Goal: Information Seeking & Learning: Learn about a topic

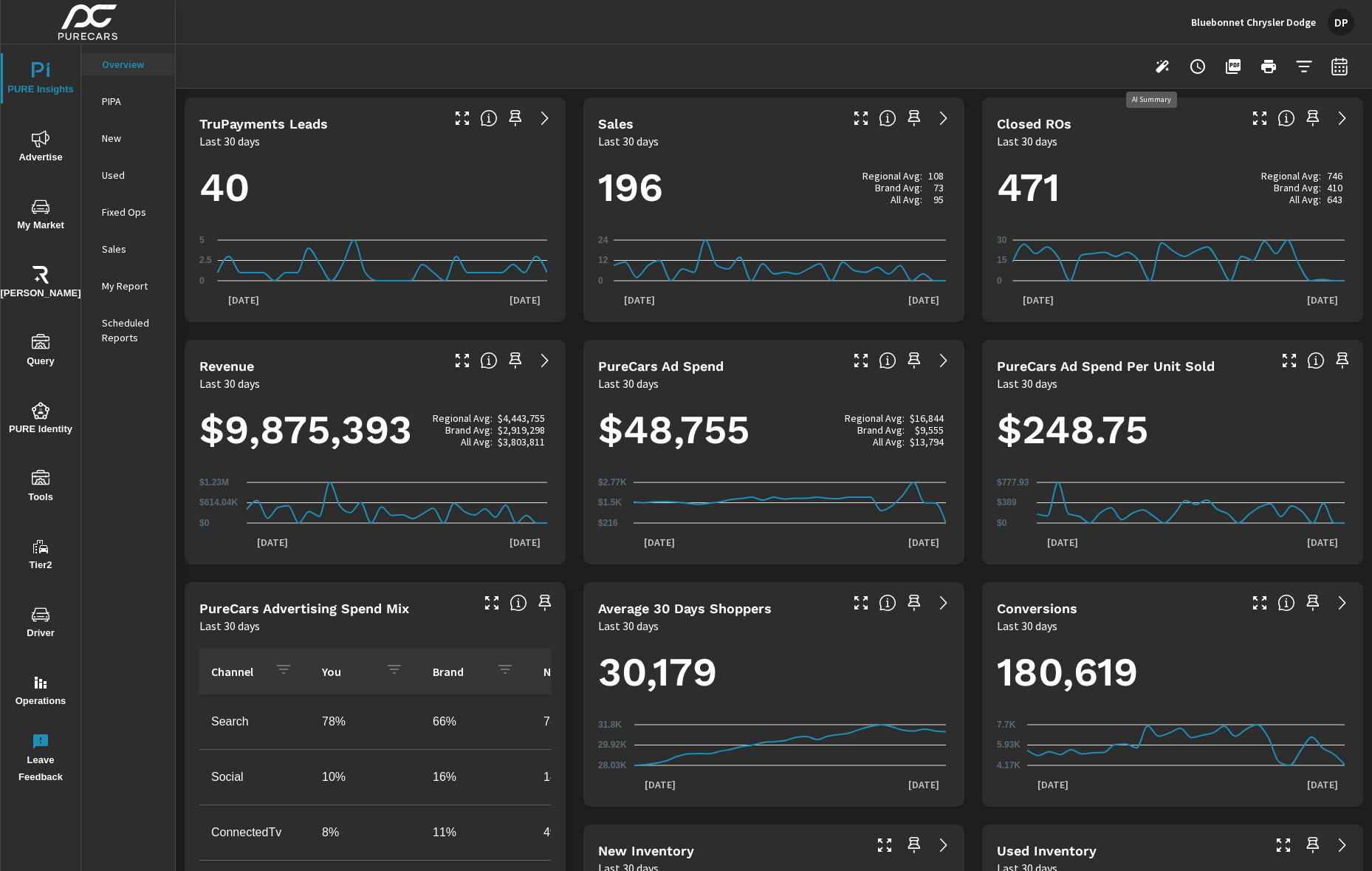
click at [1152, 67] on icon "button" at bounding box center [1161, 66] width 18 height 18
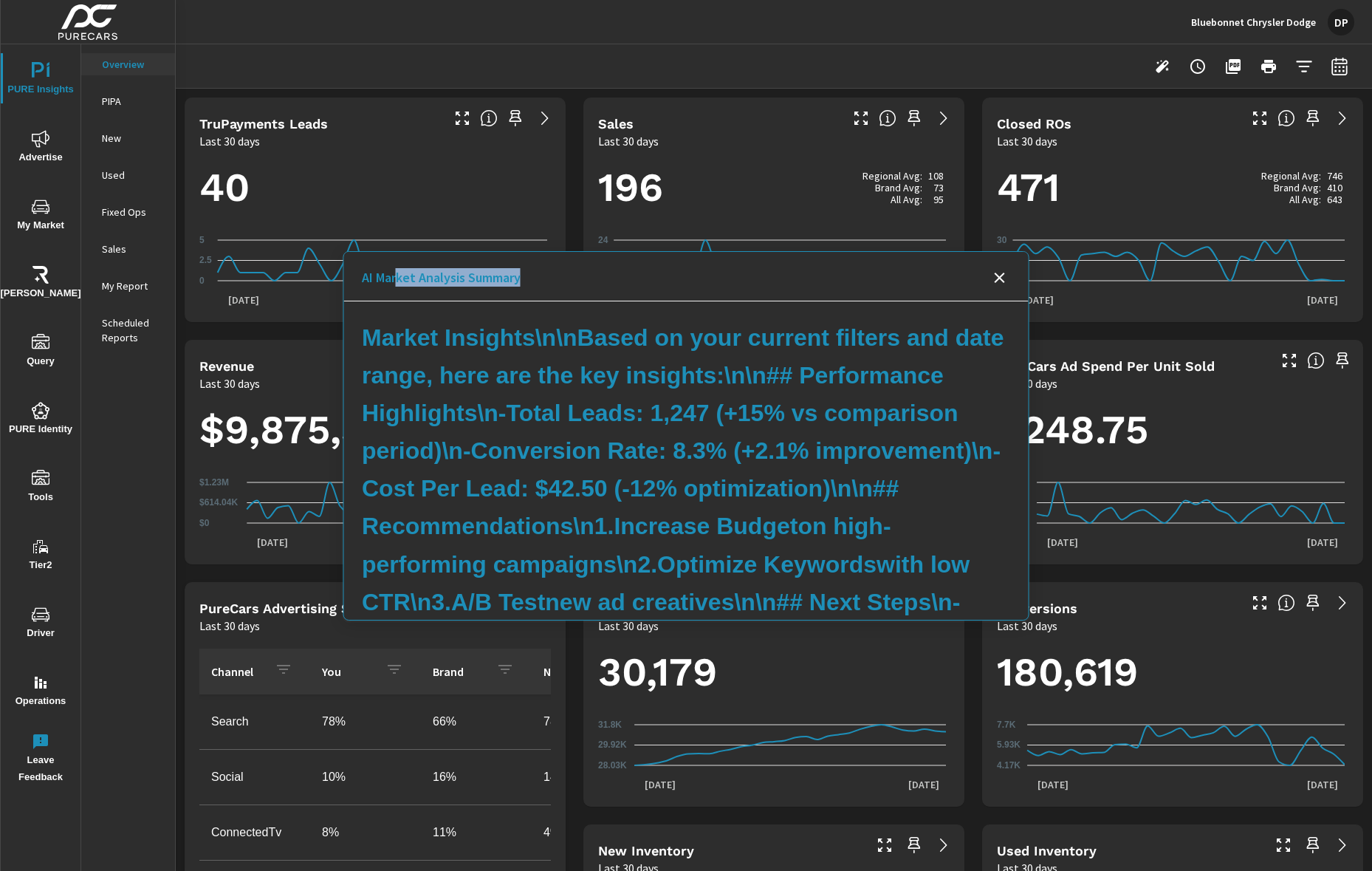
drag, startPoint x: 449, startPoint y: 283, endPoint x: 577, endPoint y: 293, distance: 128.4
click at [577, 293] on div "AI Market Analysis Summary" at bounding box center [686, 277] width 684 height 50
click at [1000, 277] on icon "Close summary" at bounding box center [1000, 278] width 11 height 11
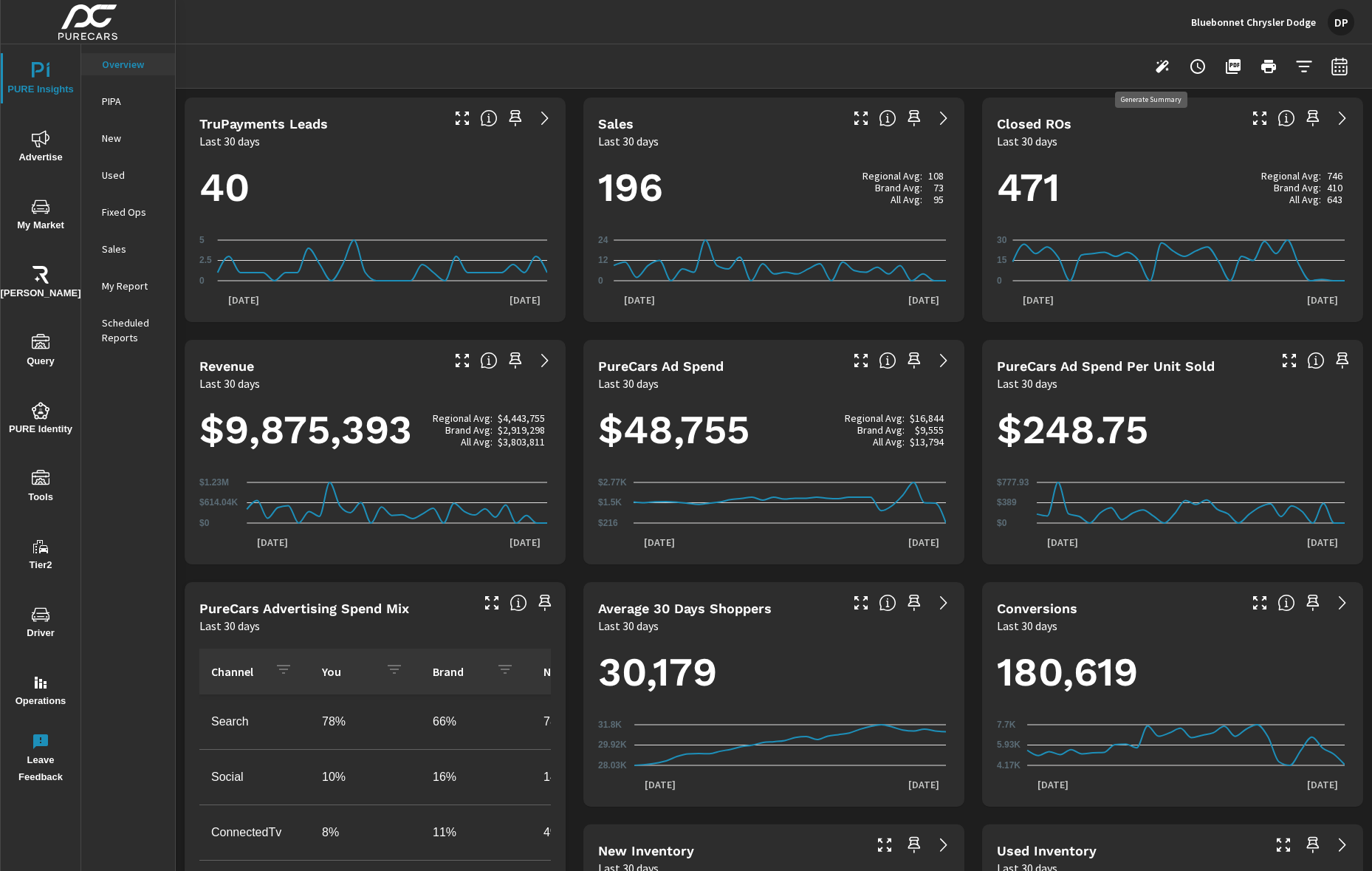
click at [1152, 68] on icon "button" at bounding box center [1161, 66] width 18 height 18
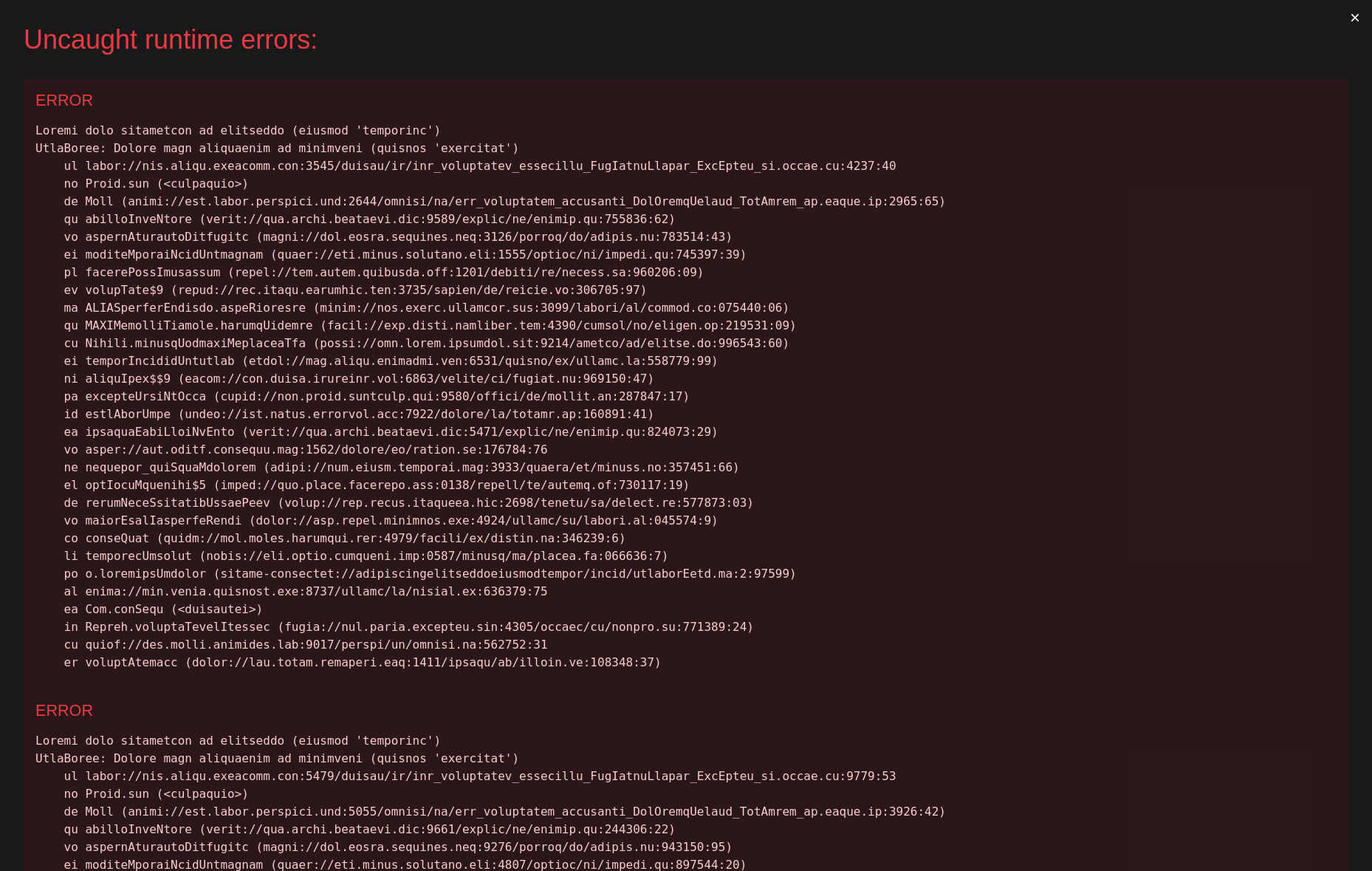
click at [1152, 16] on button "×" at bounding box center [1355, 18] width 34 height 35
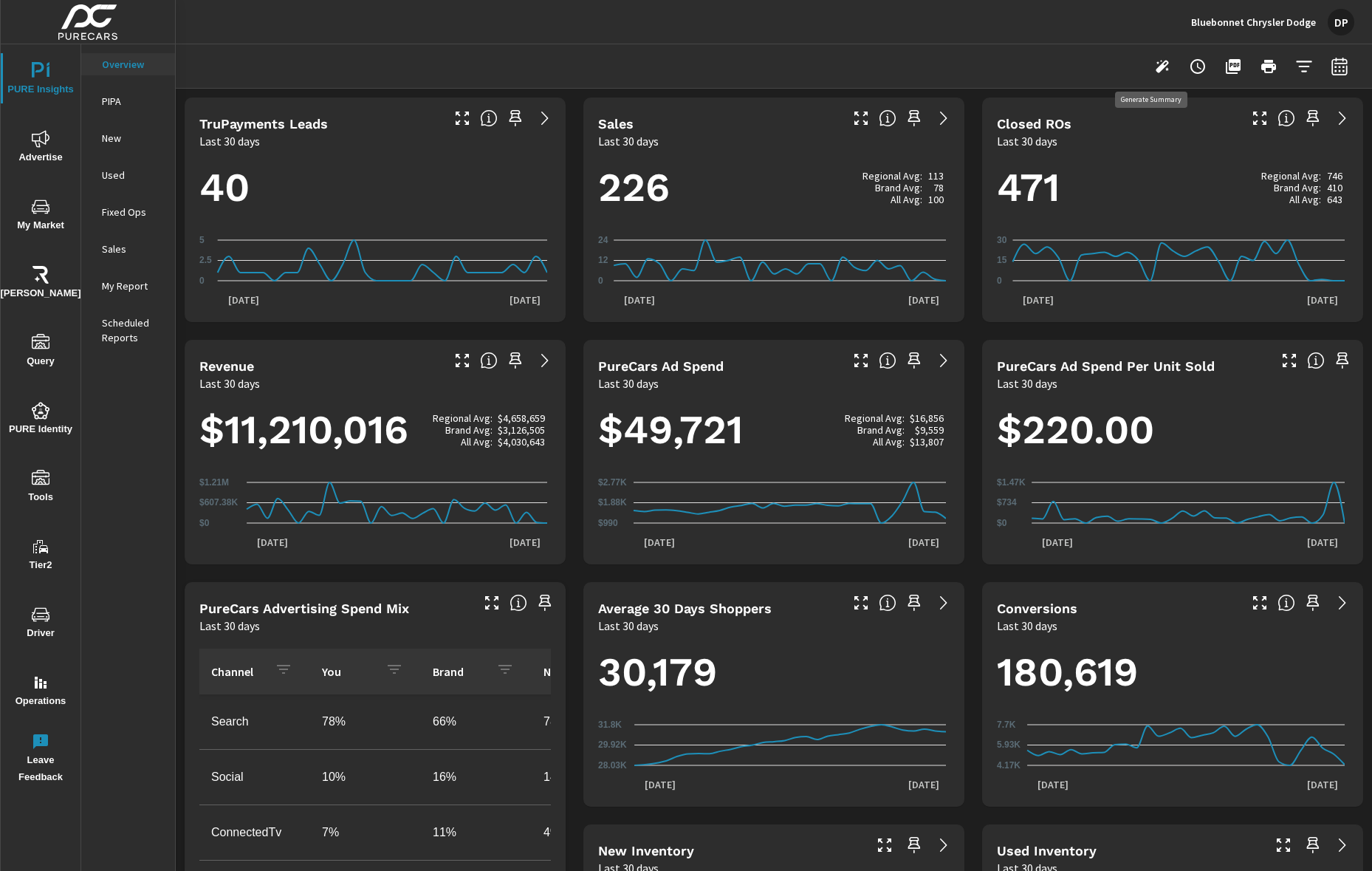
click at [1155, 73] on icon "button" at bounding box center [1161, 66] width 18 height 18
click at [1155, 69] on icon "button" at bounding box center [1161, 66] width 13 height 13
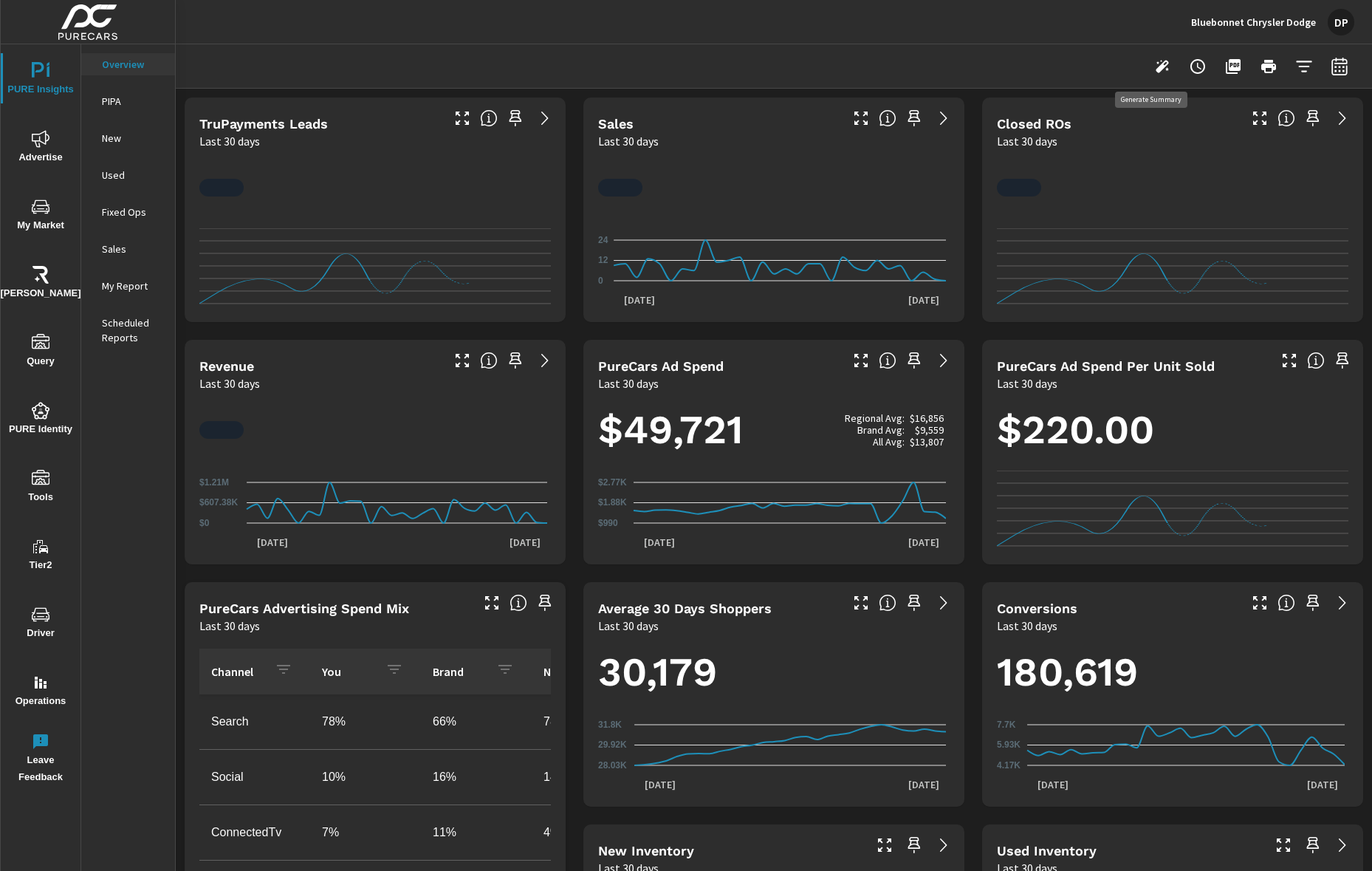
click at [1155, 70] on icon "button" at bounding box center [1161, 66] width 13 height 13
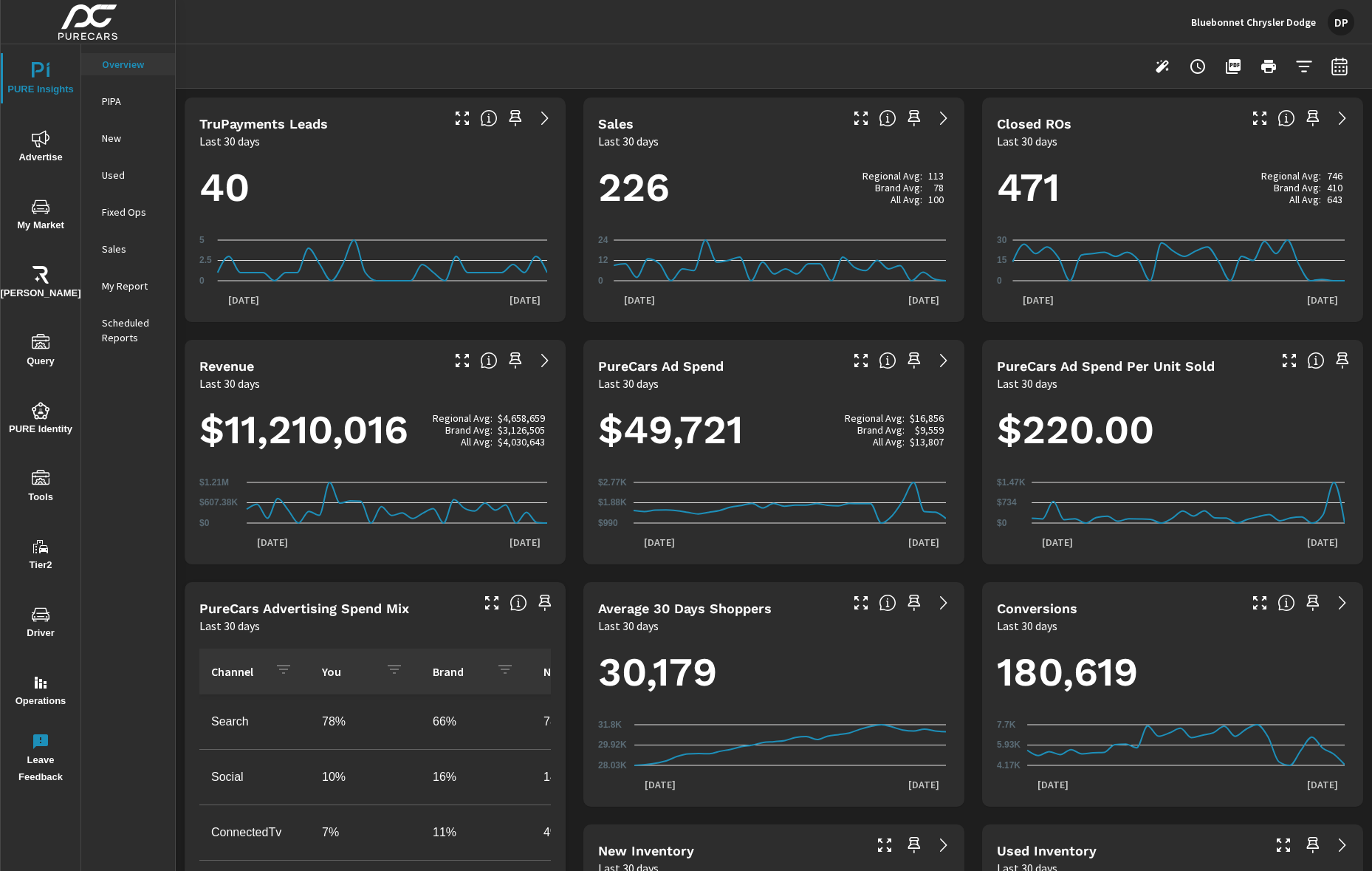
click at [1155, 65] on icon "button" at bounding box center [1161, 66] width 13 height 13
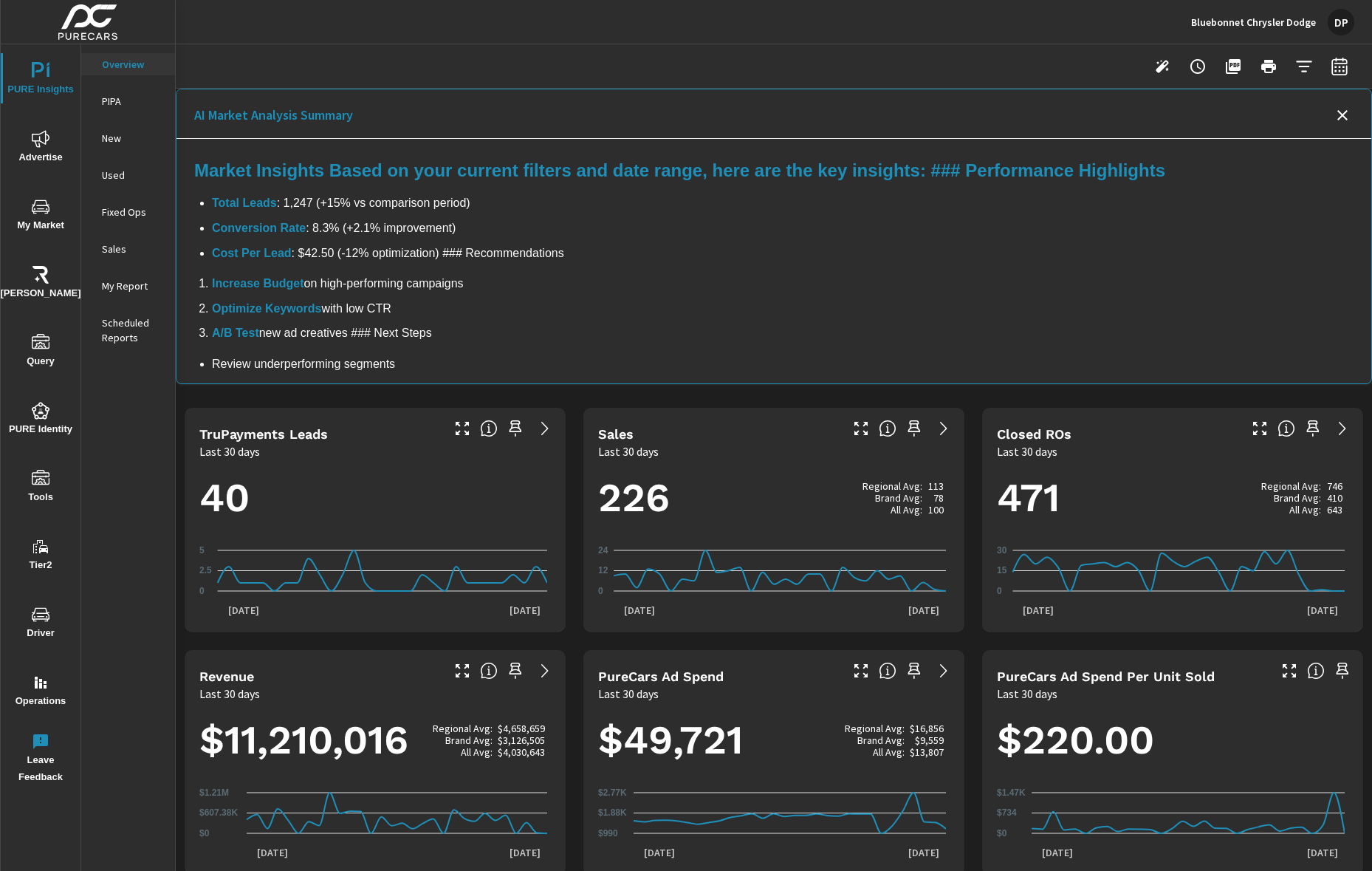
click at [1334, 115] on icon "Close summary" at bounding box center [1342, 115] width 18 height 18
